Goal: Task Accomplishment & Management: Use online tool/utility

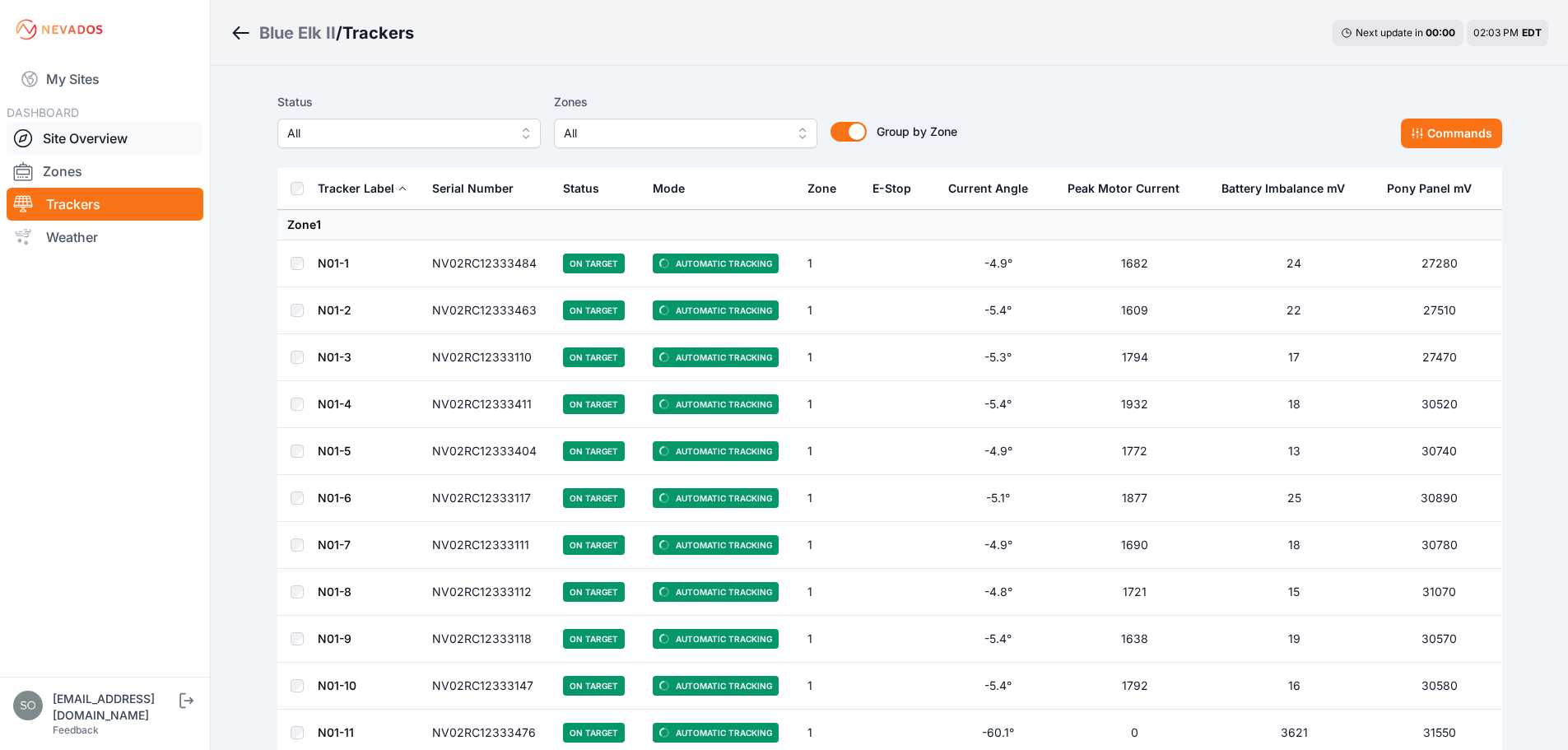
click at [105, 129] on link "Site Overview" at bounding box center [105, 138] width 197 height 33
click at [136, 129] on link "Site Overview" at bounding box center [105, 138] width 197 height 33
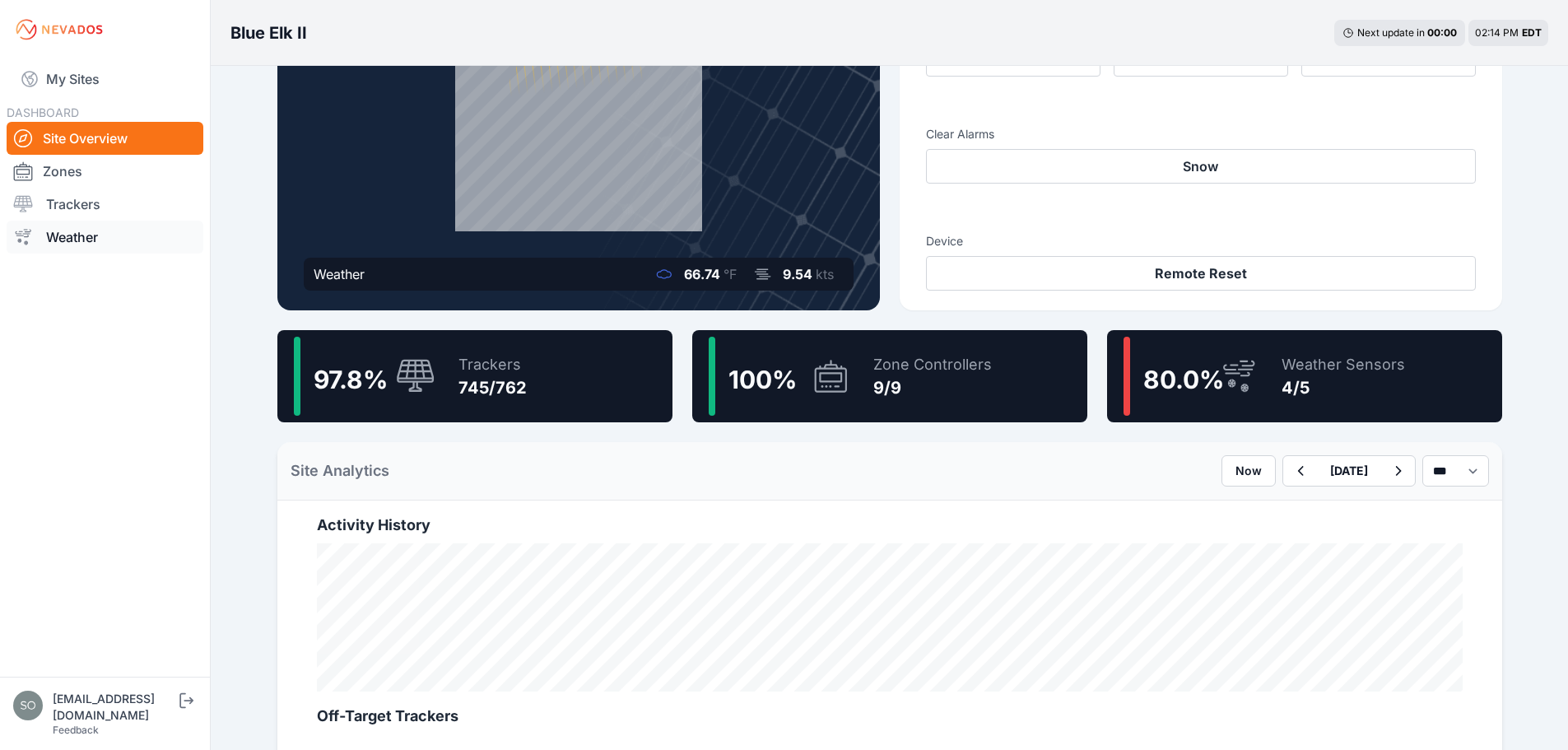
scroll to position [182, 0]
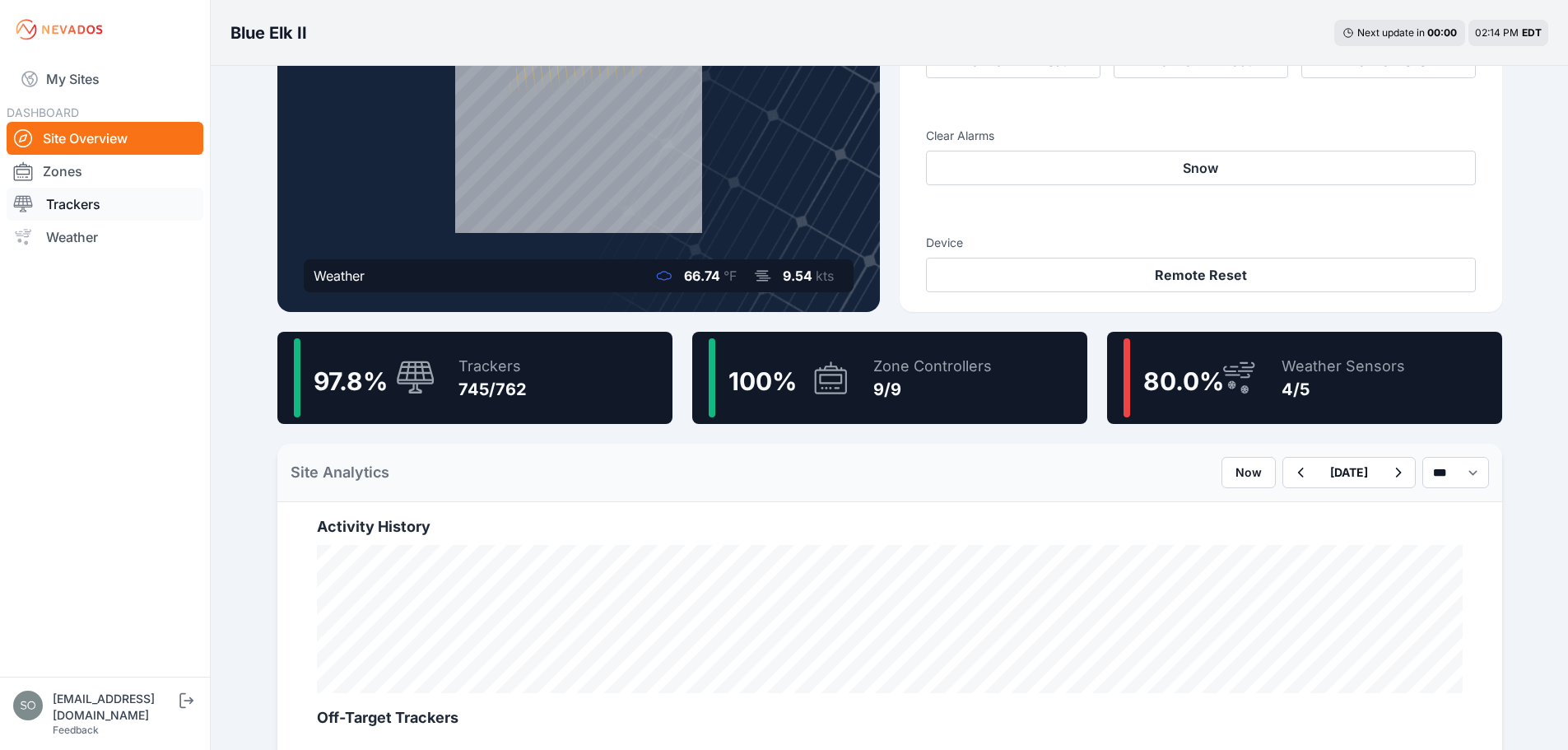
click at [120, 204] on link "Trackers" at bounding box center [105, 204] width 197 height 33
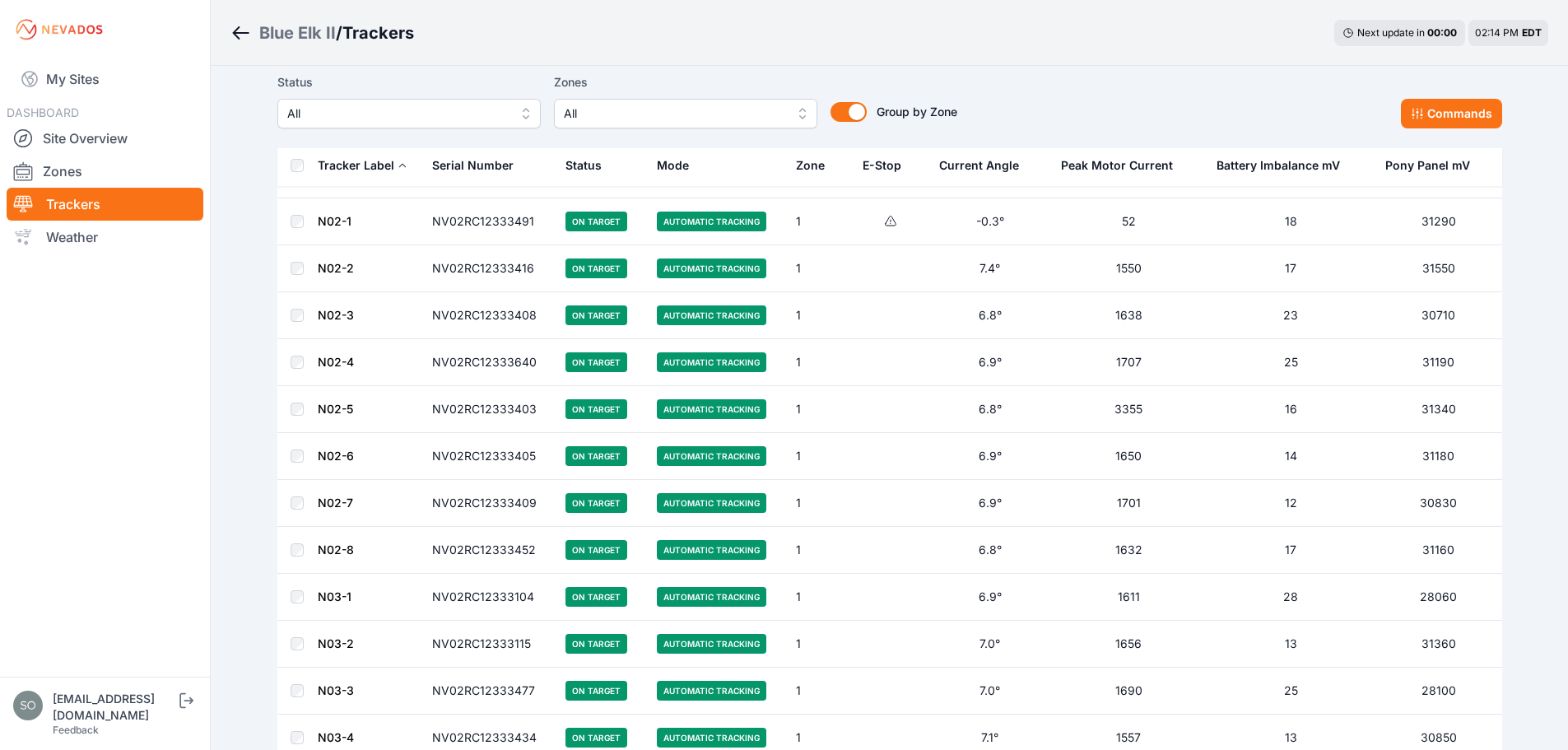
scroll to position [659, 0]
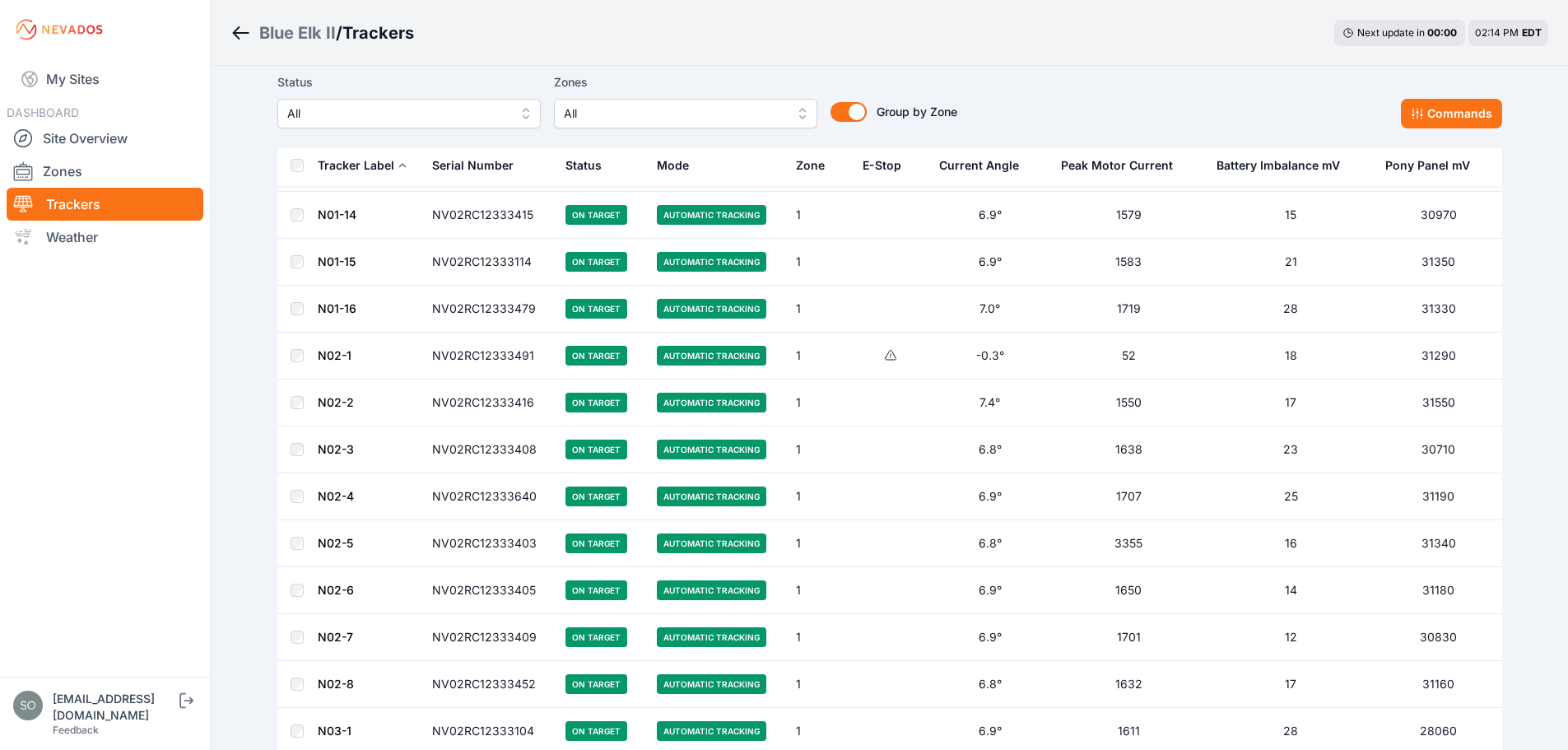
click at [893, 356] on icon at bounding box center [891, 356] width 13 height 13
click at [839, 350] on td "1" at bounding box center [819, 356] width 67 height 47
click at [700, 360] on span "Automatic Tracking" at bounding box center [711, 356] width 110 height 20
drag, startPoint x: 304, startPoint y: 355, endPoint x: 269, endPoint y: 353, distance: 35.1
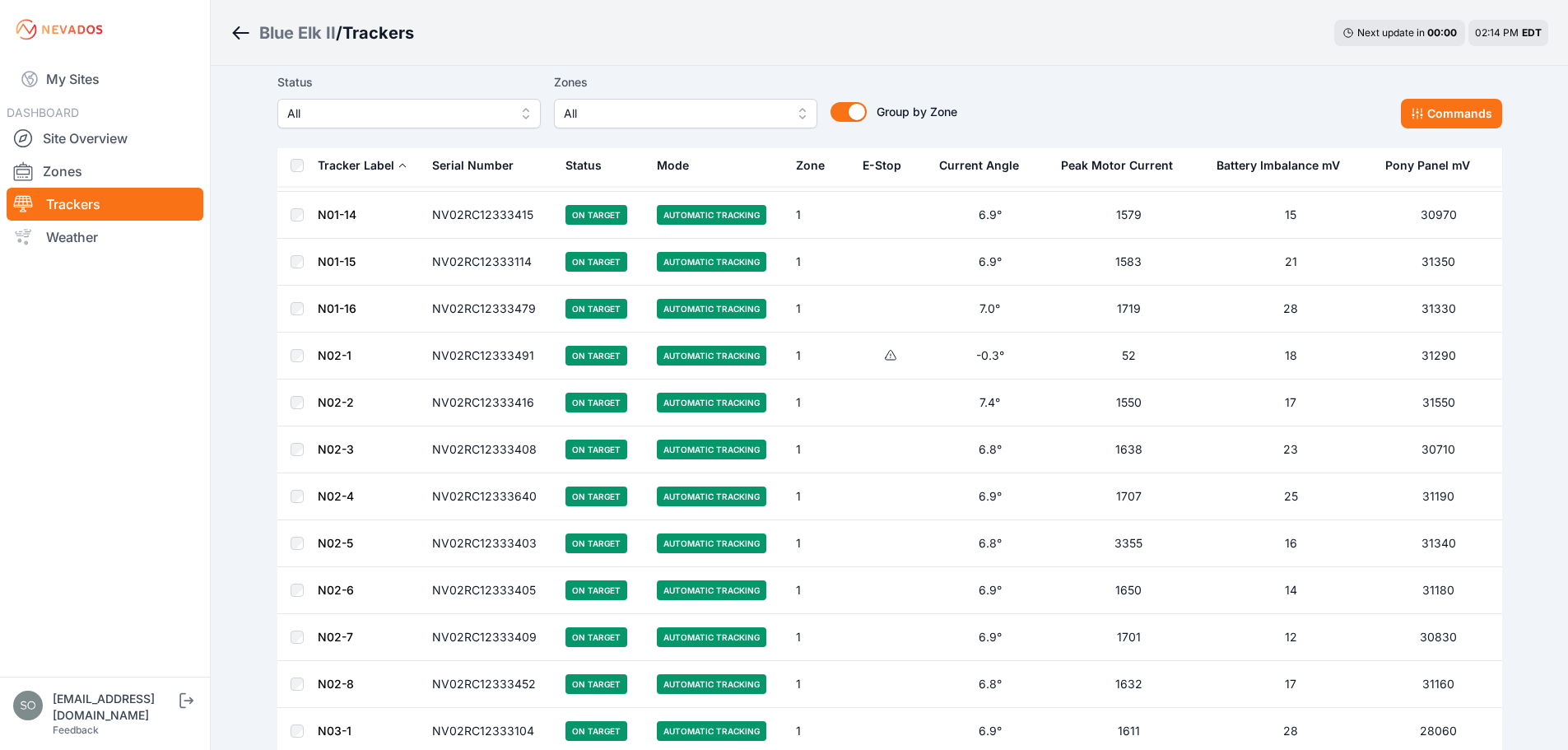
click at [312, 353] on td at bounding box center [296, 356] width 39 height 47
click at [284, 353] on td at bounding box center [296, 356] width 39 height 47
click at [1435, 107] on button "Commands" at bounding box center [1452, 113] width 101 height 30
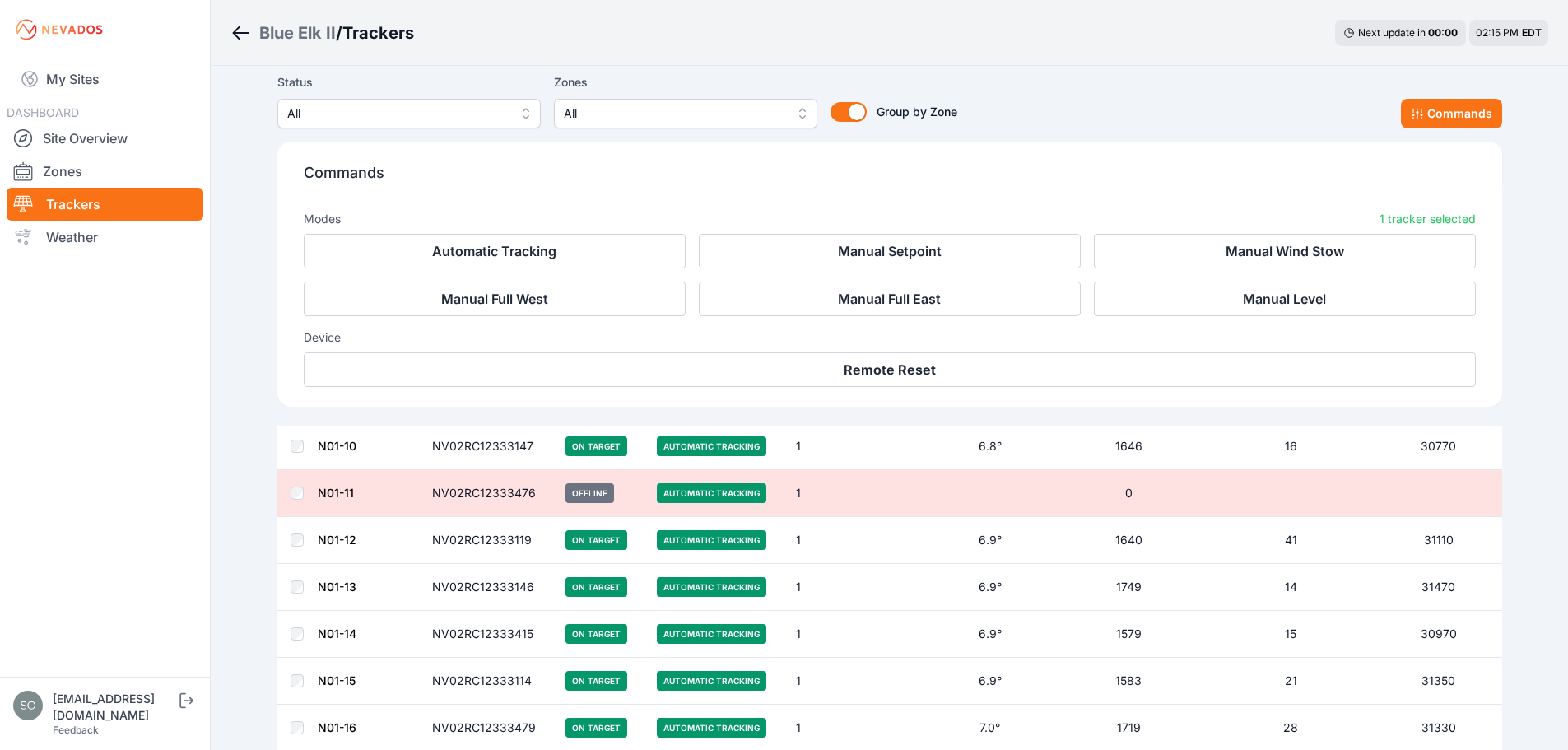
scroll to position [521, 0]
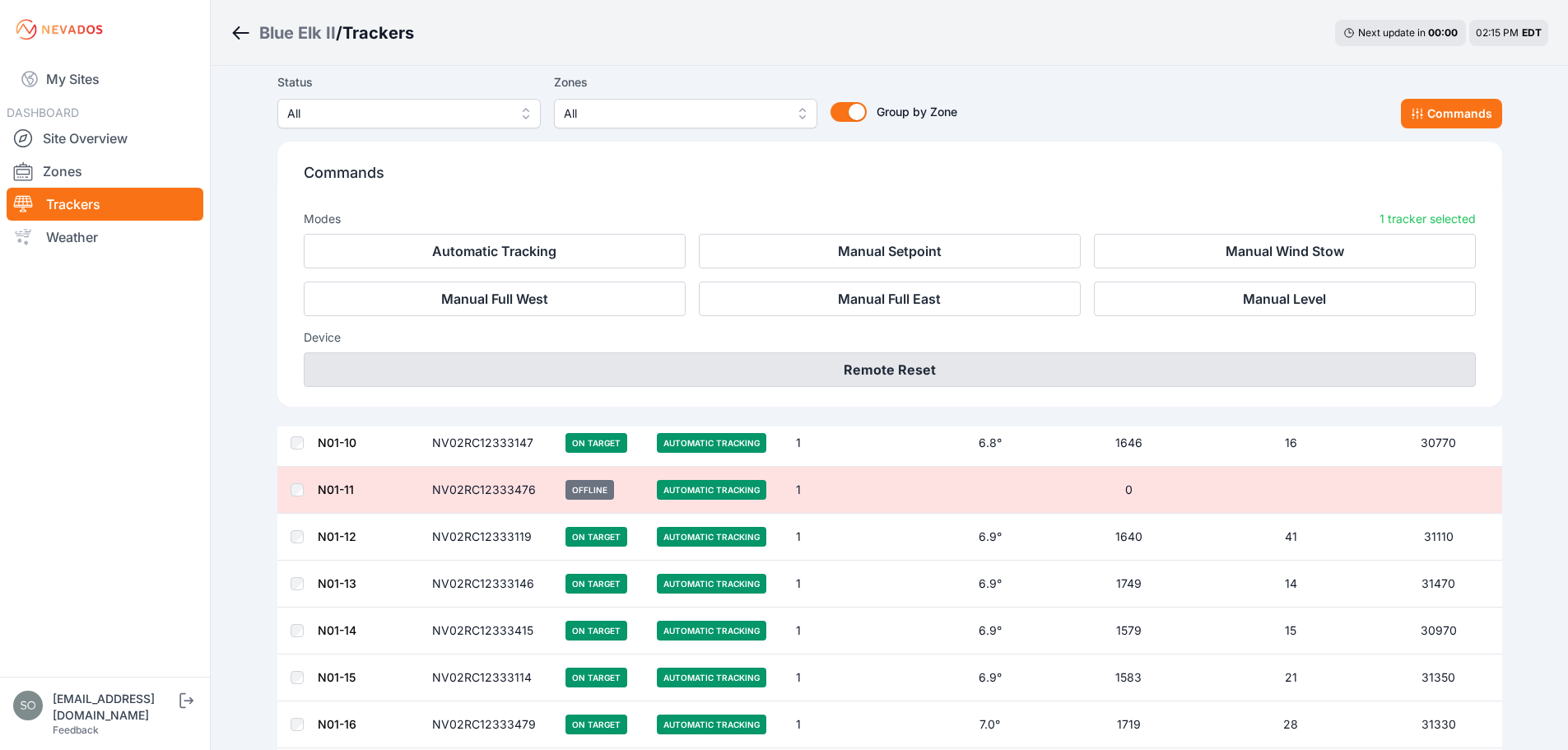
click at [738, 367] on button "Remote Reset" at bounding box center [890, 370] width 1172 height 34
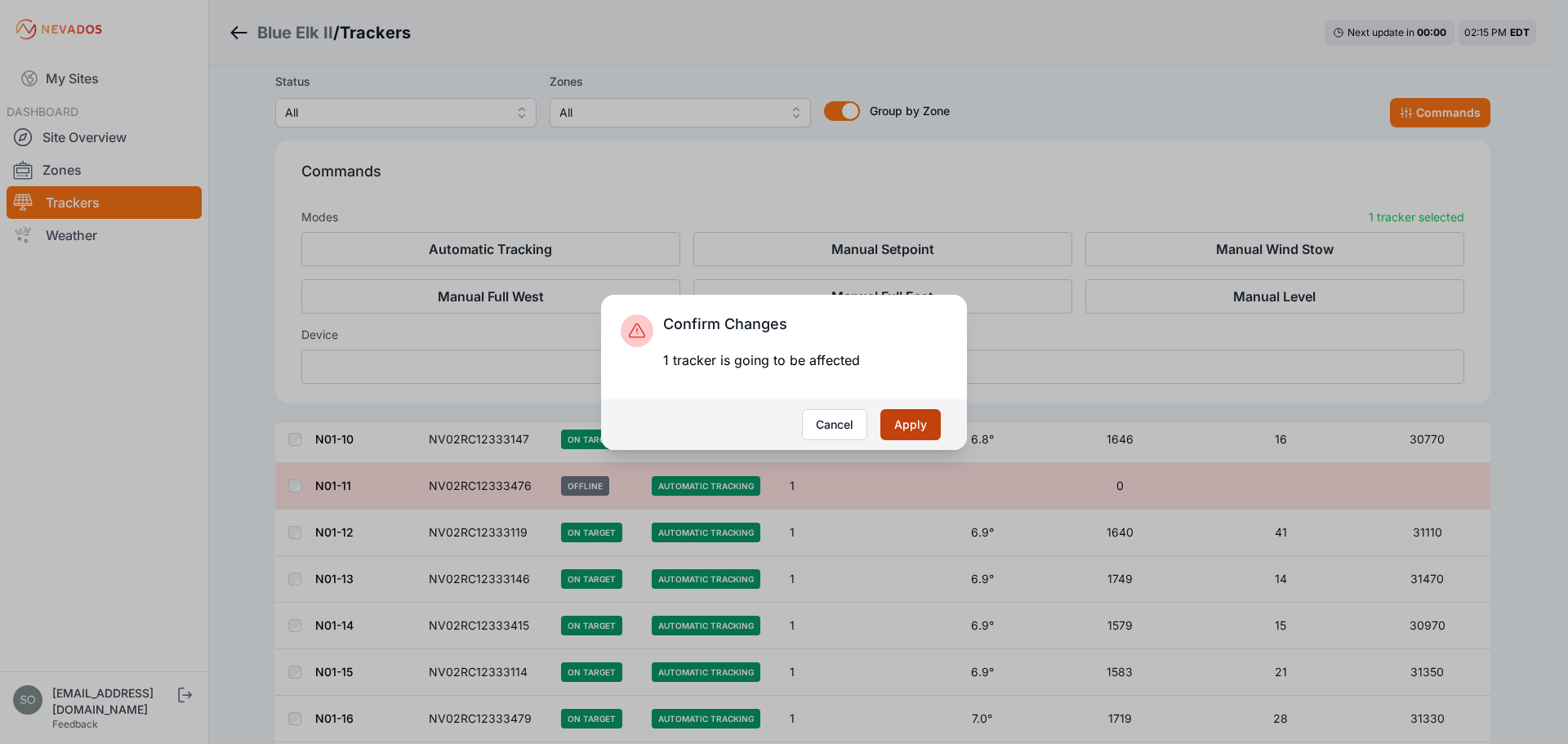
click at [916, 424] on button "Apply" at bounding box center [911, 424] width 61 height 31
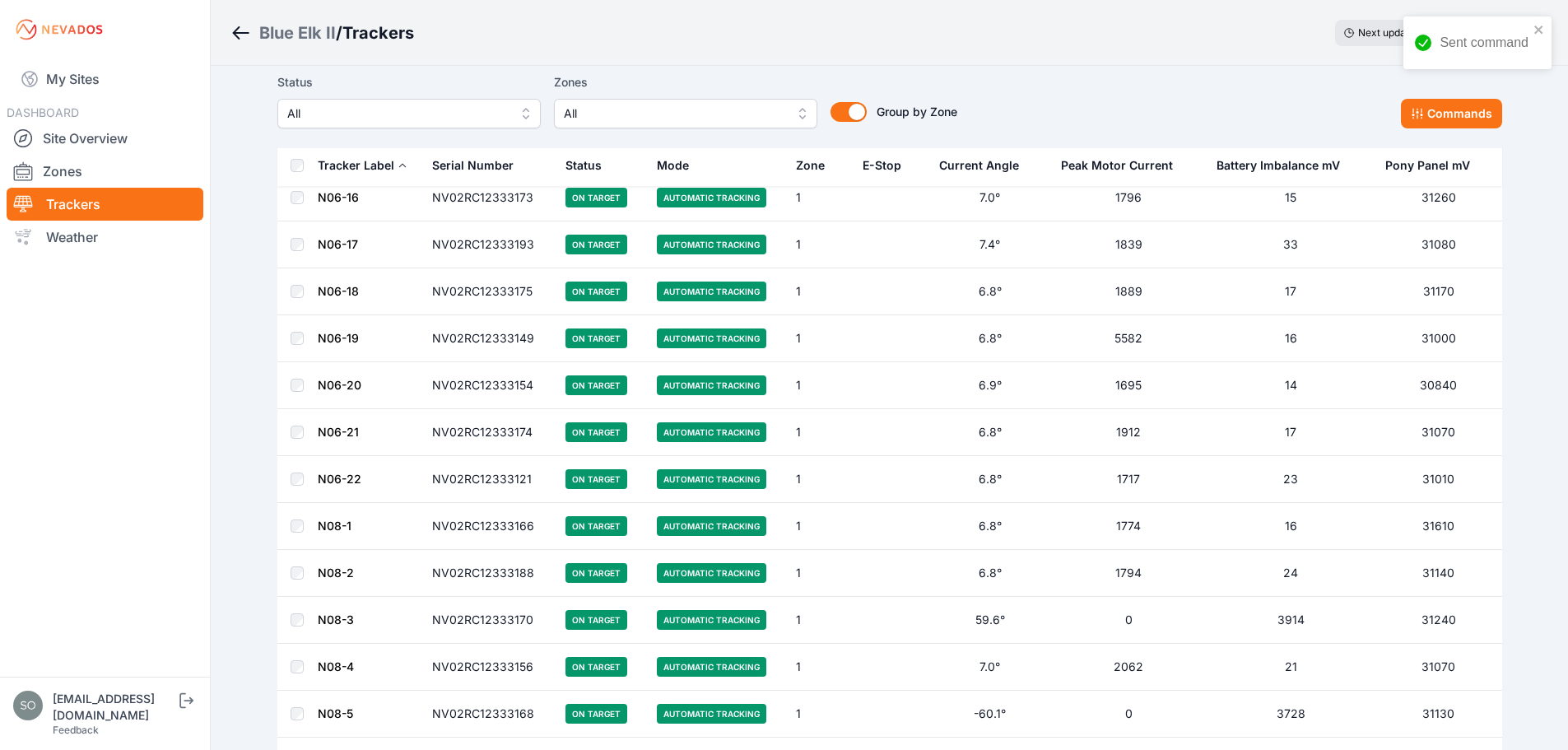
scroll to position [3377, 0]
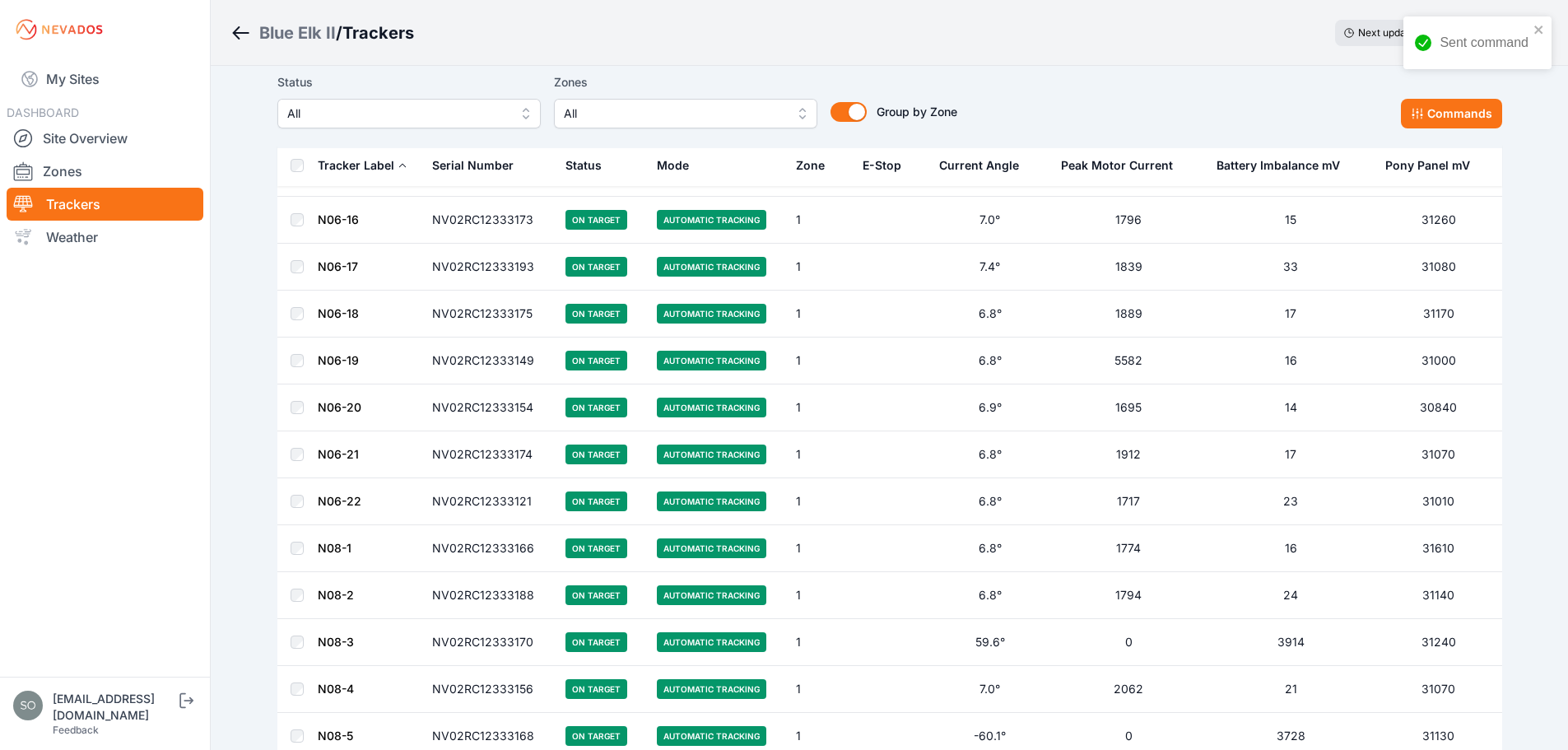
click at [346, 99] on button "All" at bounding box center [409, 113] width 264 height 30
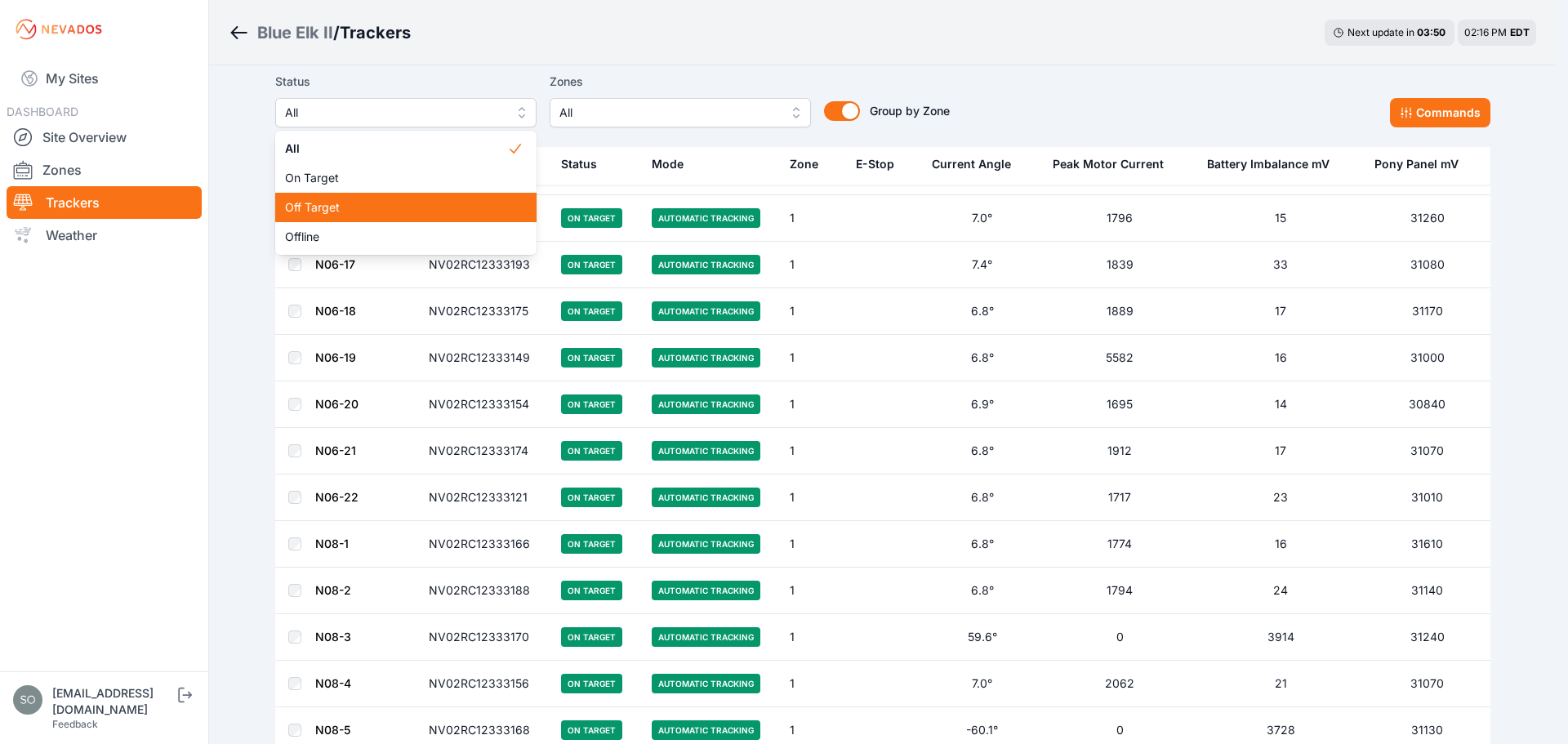
click at [344, 197] on div "Off Target" at bounding box center [406, 207] width 262 height 29
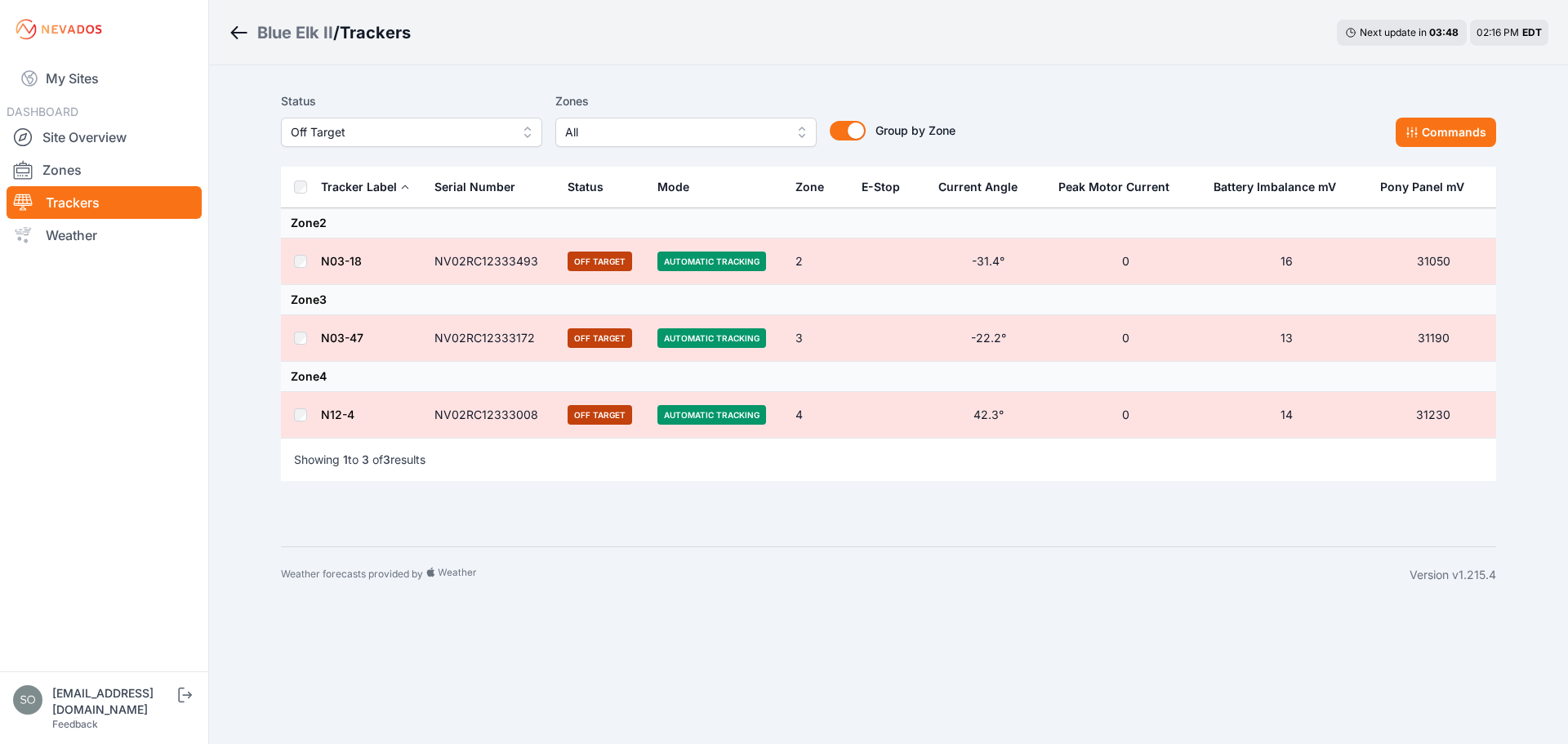
click at [291, 262] on td at bounding box center [300, 261] width 39 height 46
click at [1439, 125] on button "Commands" at bounding box center [1447, 132] width 101 height 29
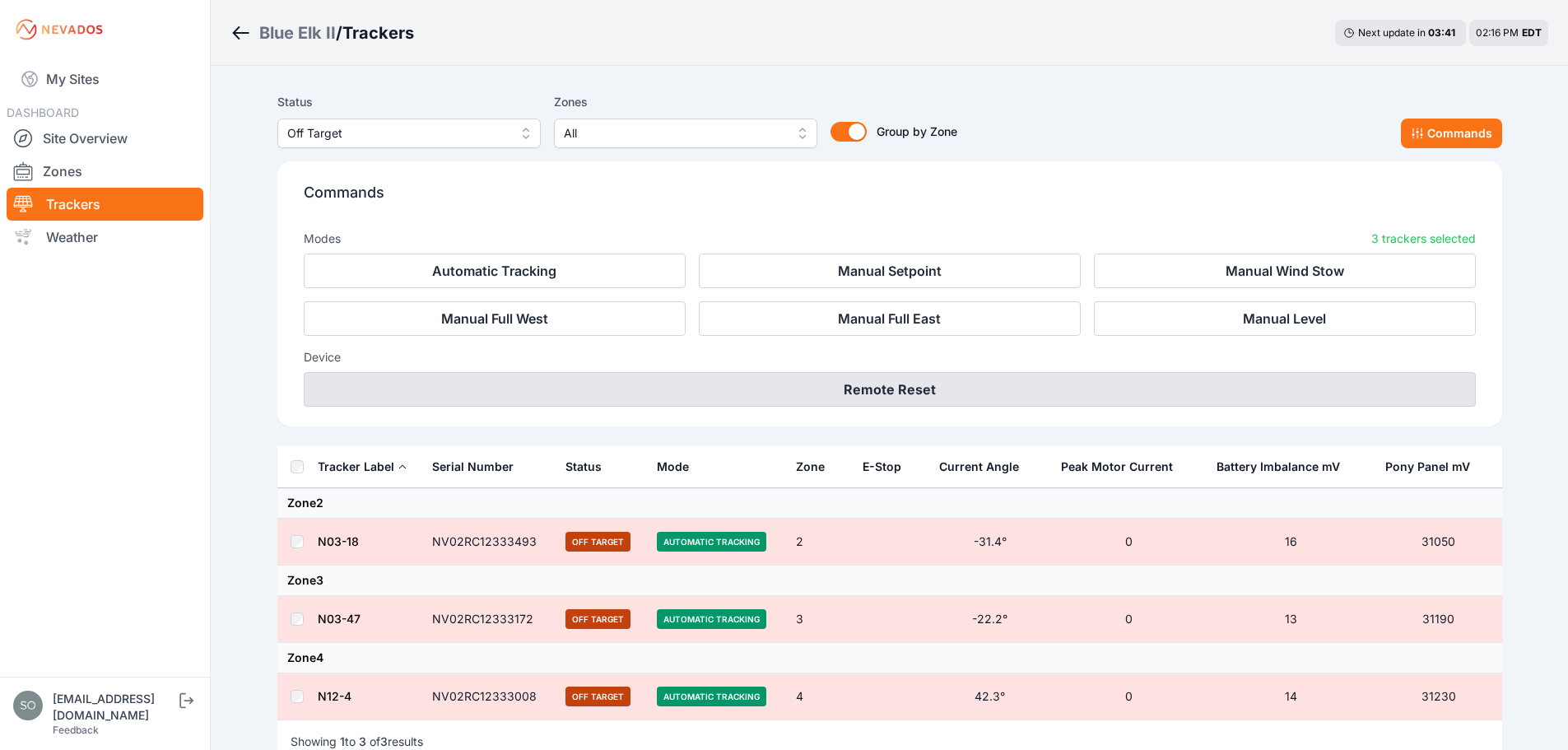
click at [920, 383] on button "Remote Reset" at bounding box center [890, 389] width 1172 height 34
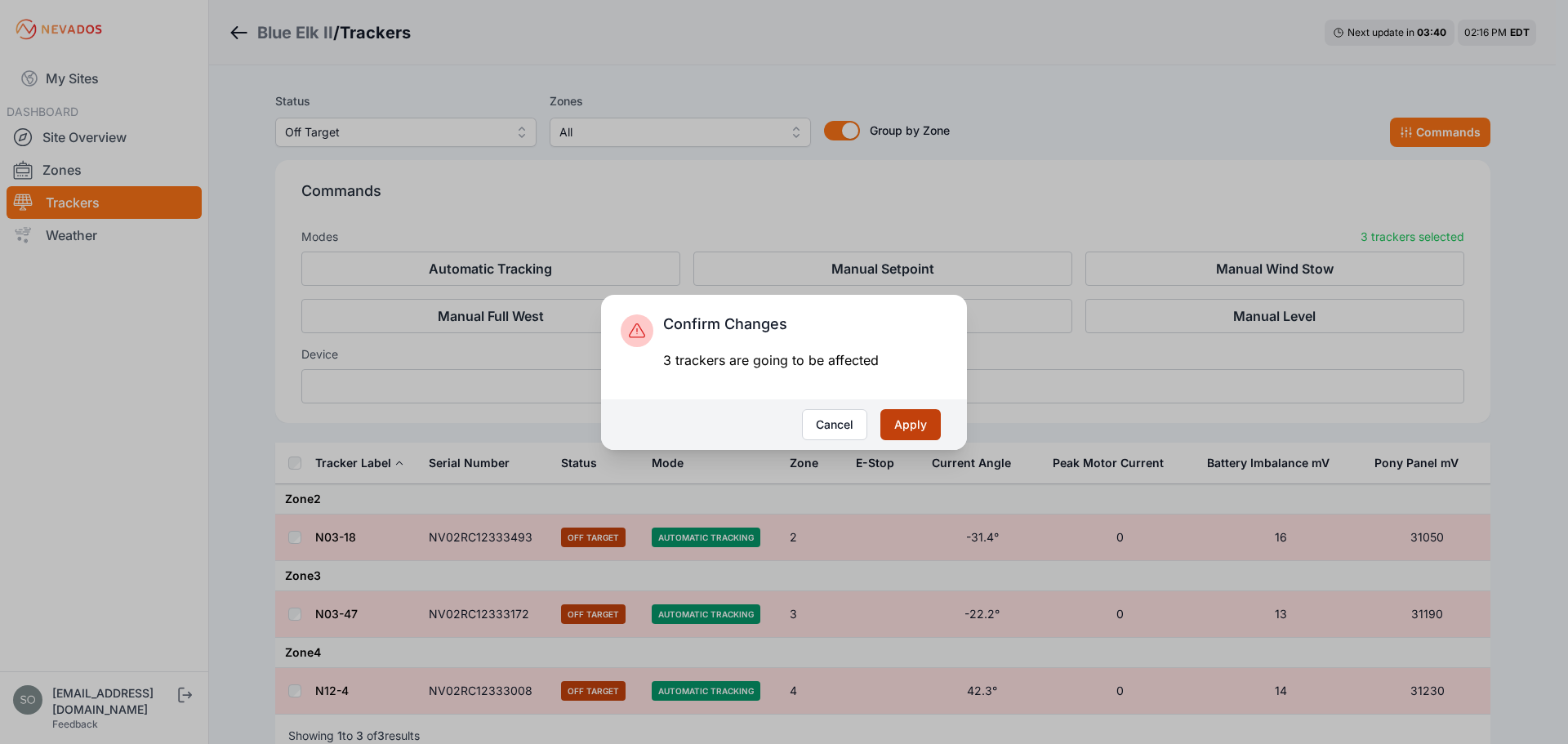
click at [913, 424] on button "Apply" at bounding box center [911, 424] width 61 height 31
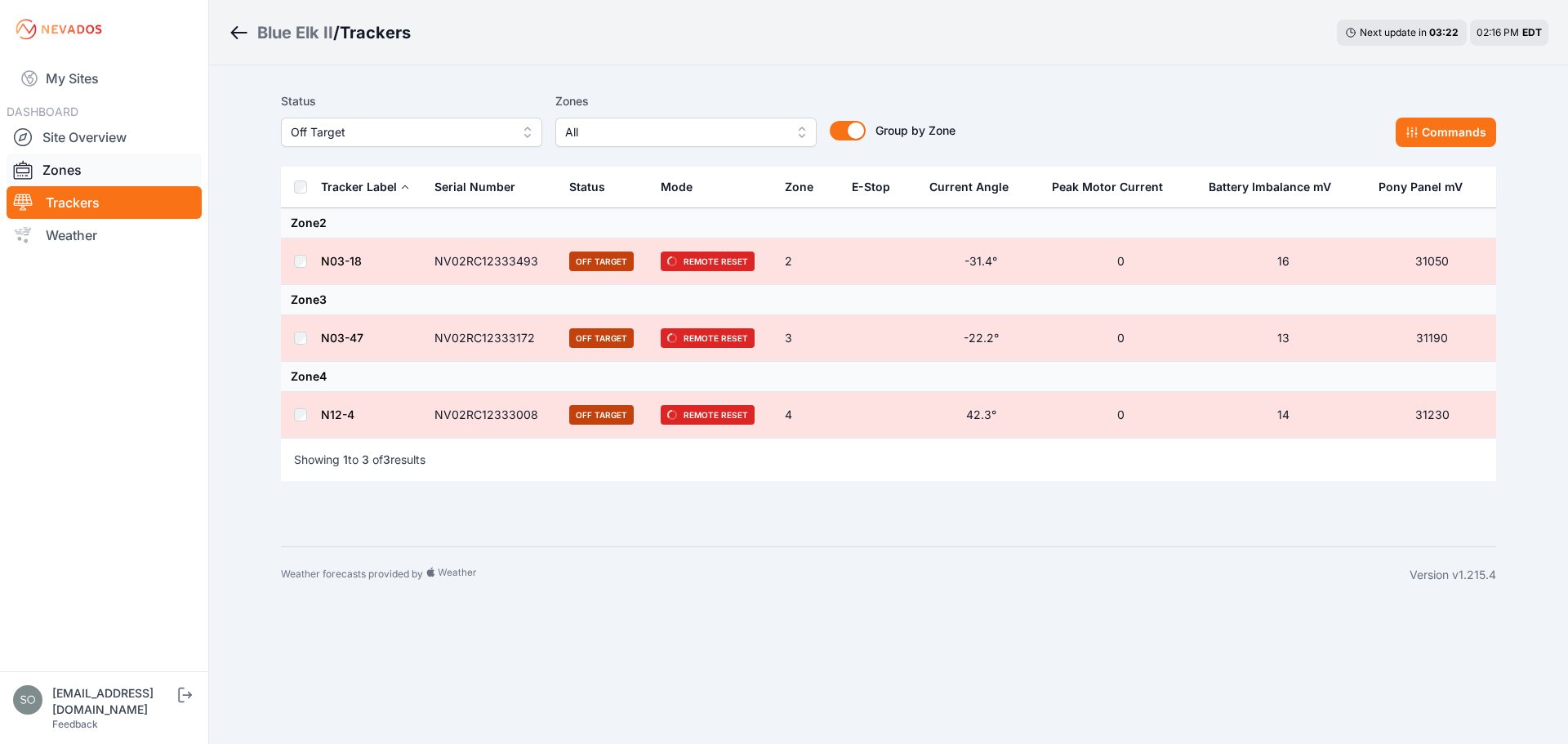
click at [67, 175] on link "Zones" at bounding box center [104, 170] width 195 height 32
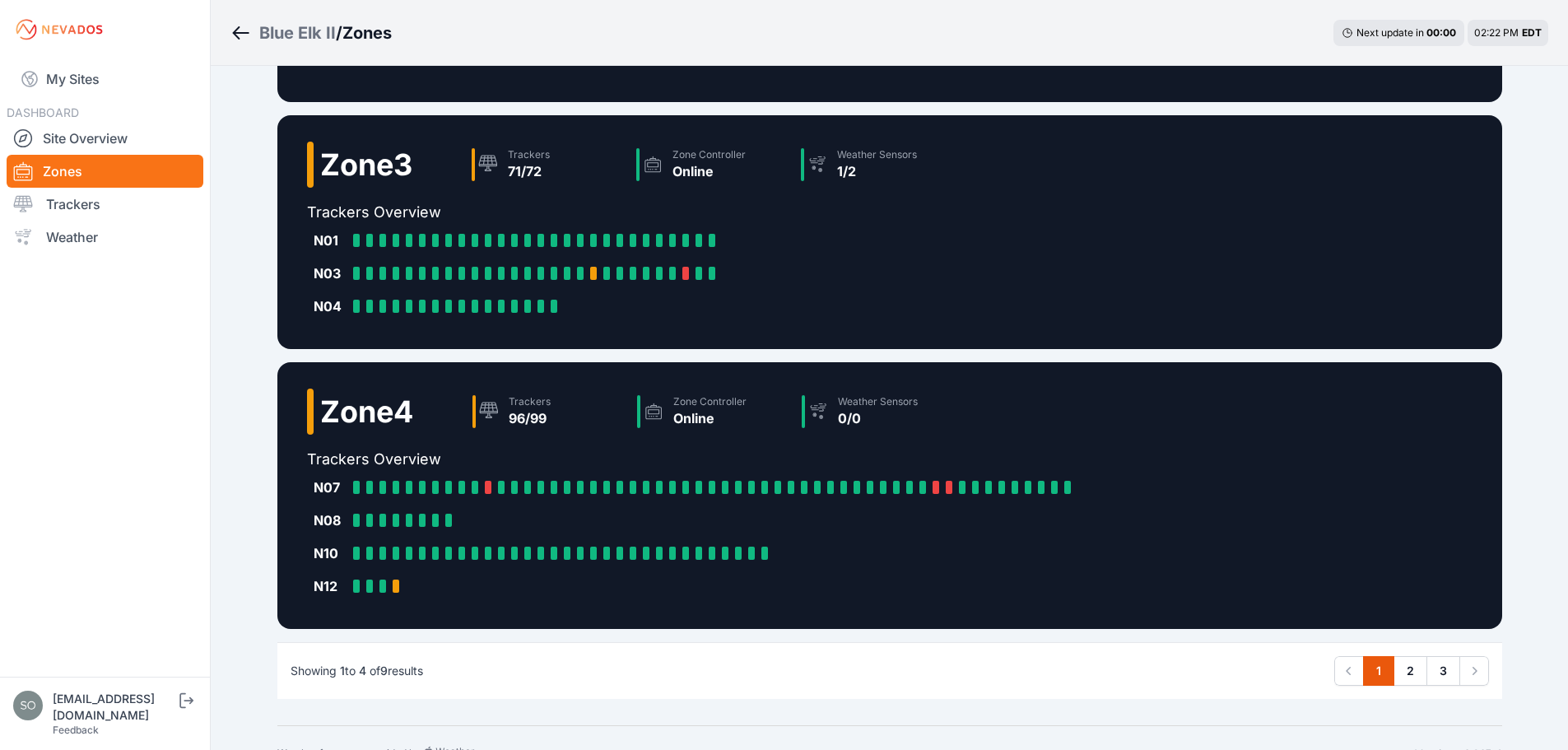
scroll to position [596, 0]
